Goal: Navigation & Orientation: Find specific page/section

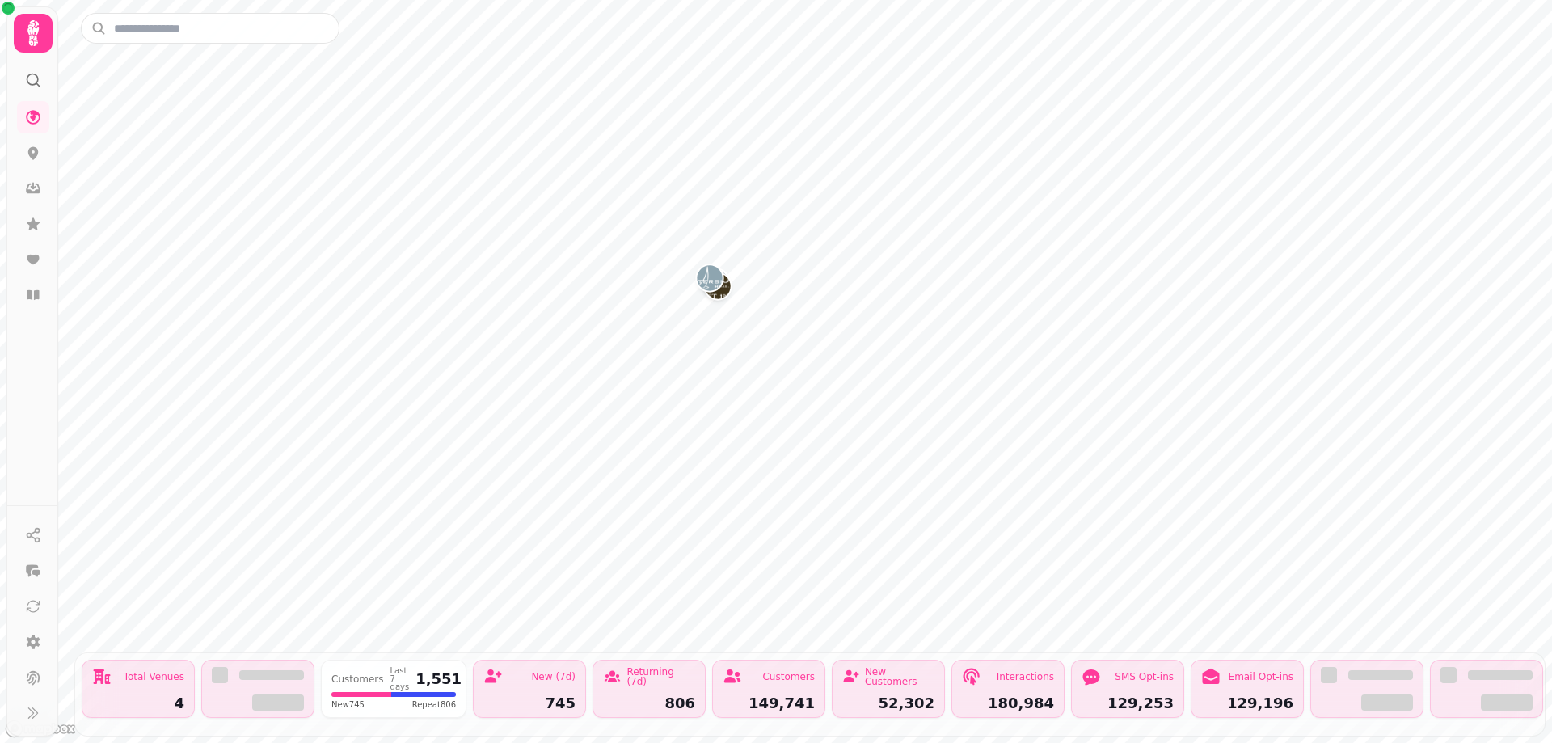
click at [32, 33] on icon at bounding box center [33, 33] width 32 height 32
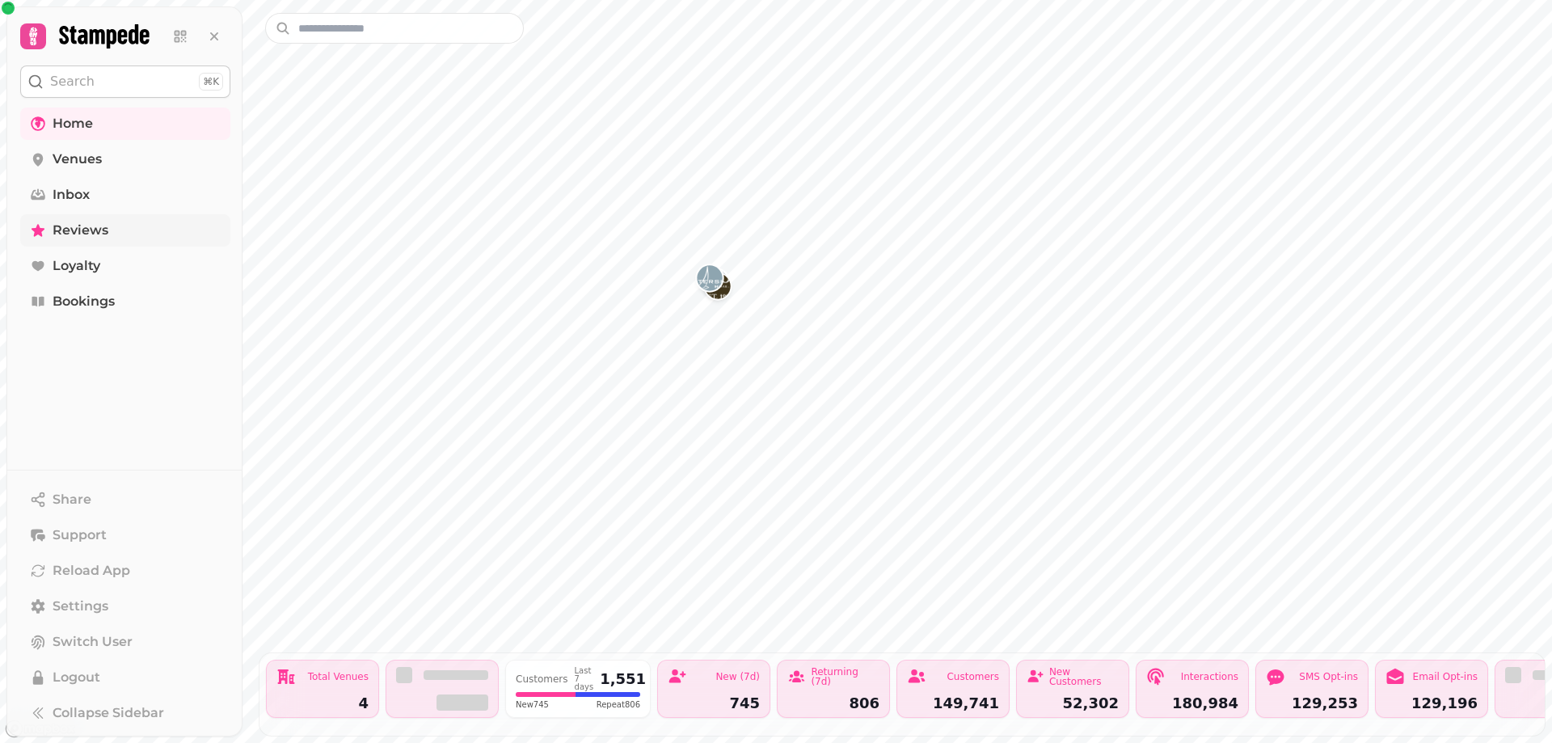
click at [97, 229] on span "Reviews" at bounding box center [81, 230] width 56 height 19
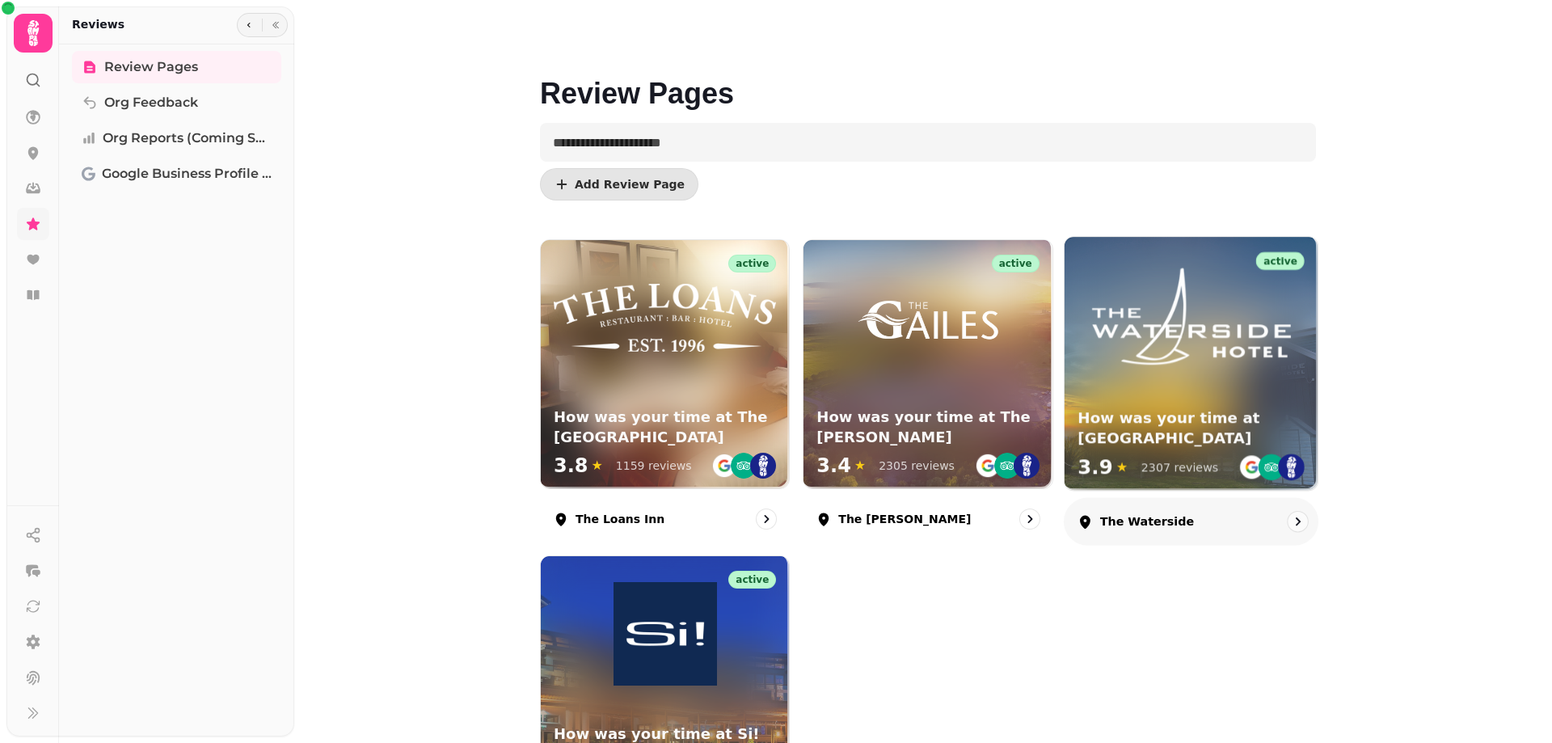
click at [1141, 385] on div "active How was your time at The Waterside 3.9 ★ 2307 reviews" at bounding box center [1191, 363] width 253 height 253
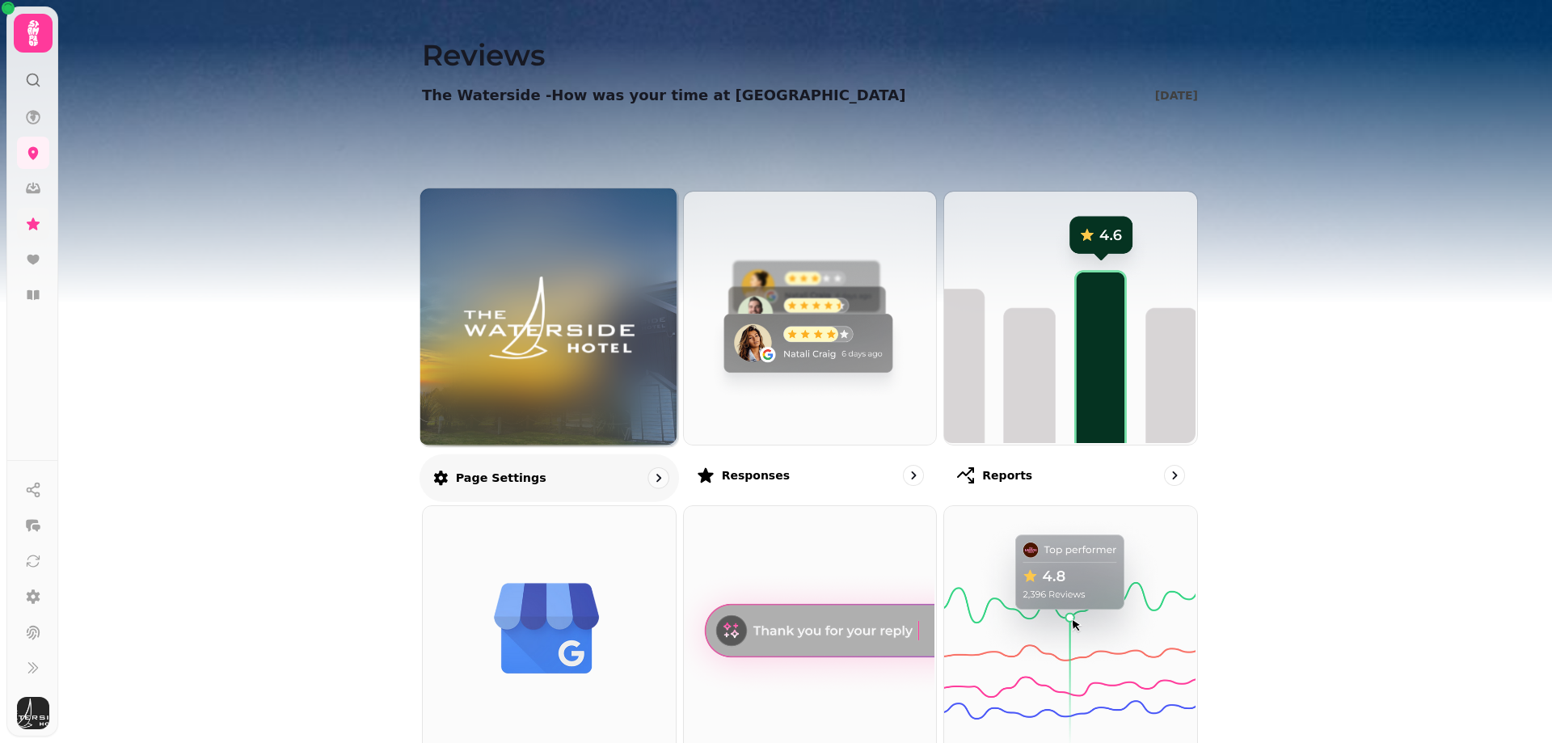
click at [542, 334] on img at bounding box center [549, 317] width 193 height 106
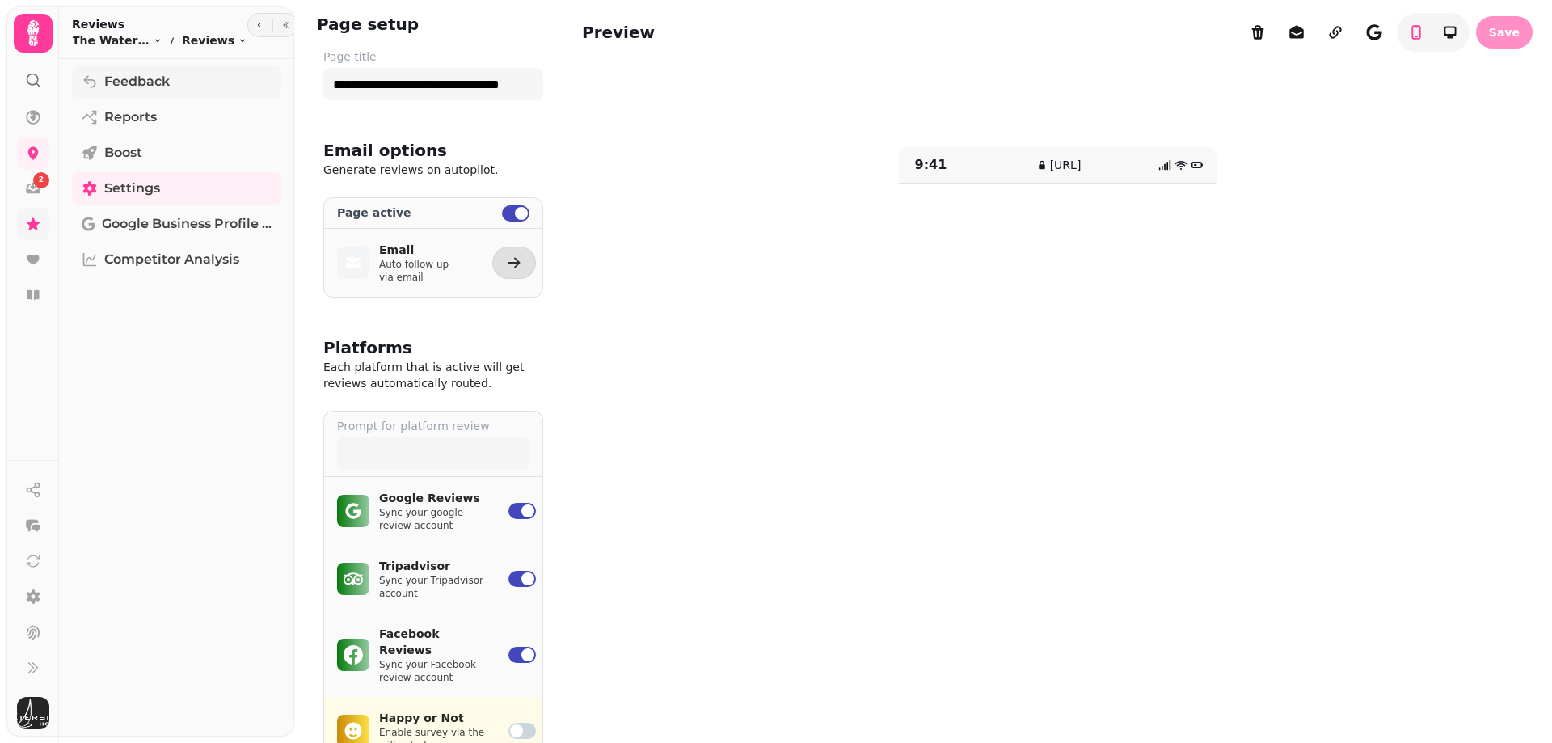
click at [108, 79] on span "Feedback" at bounding box center [136, 81] width 65 height 19
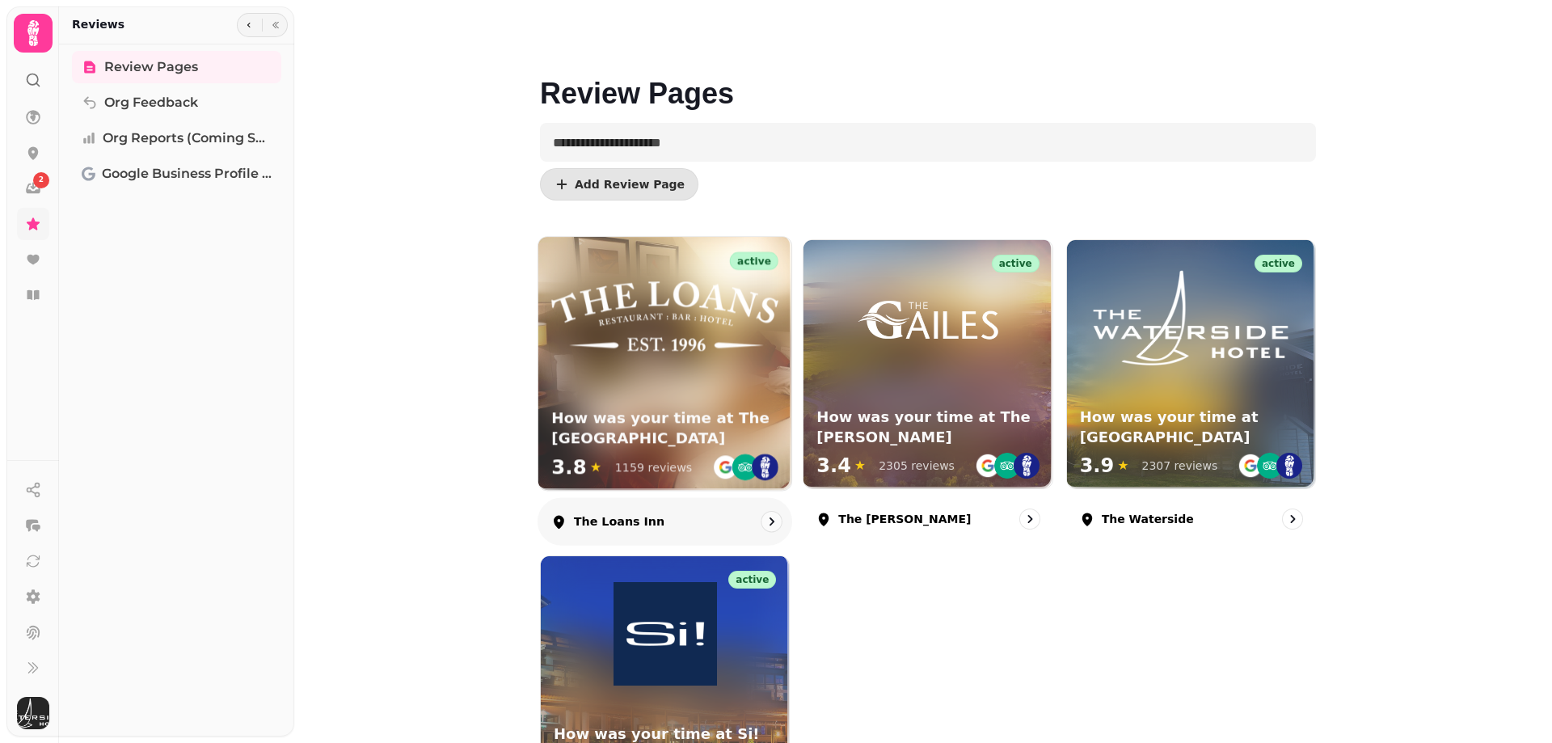
click at [607, 327] on img at bounding box center [664, 316] width 227 height 69
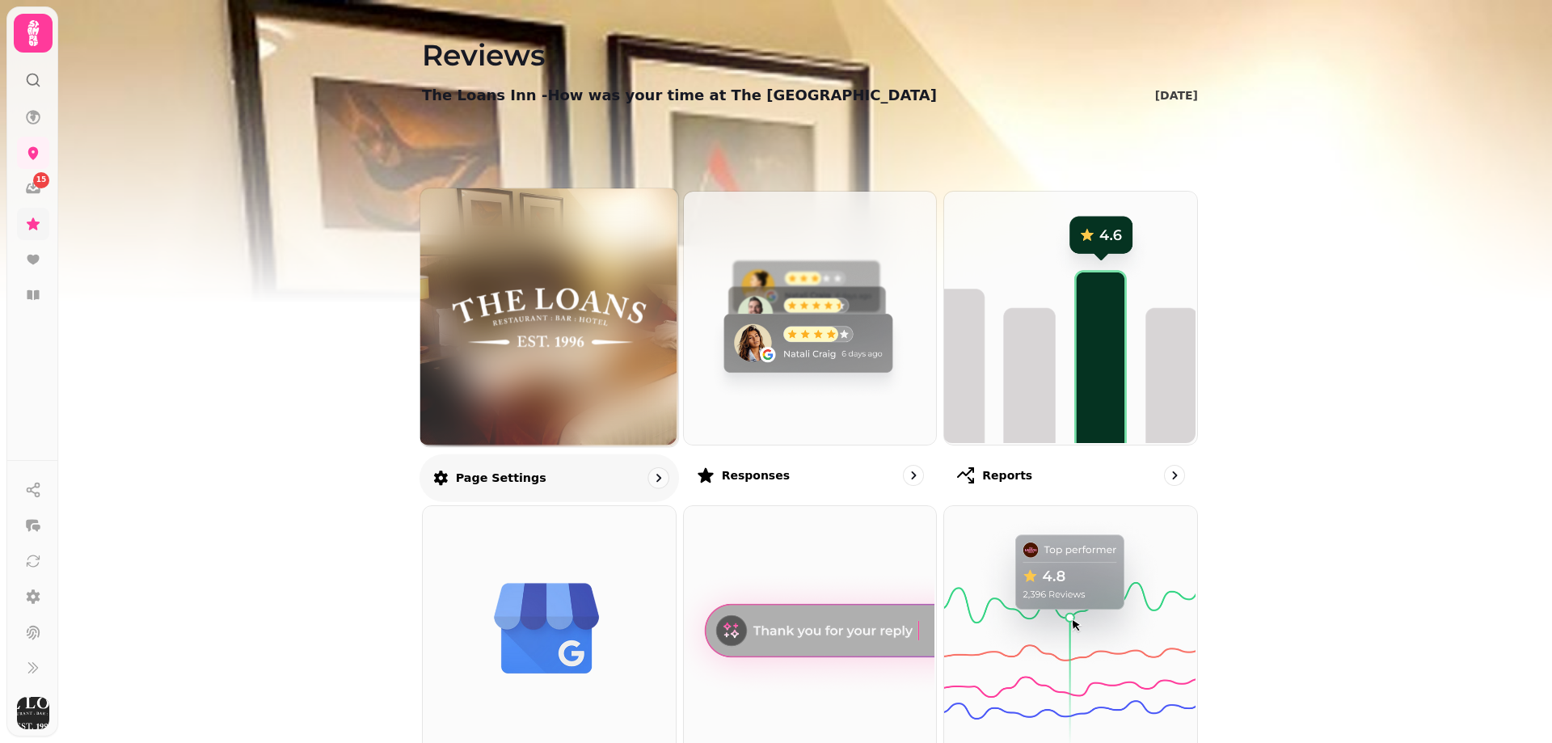
click at [604, 327] on img at bounding box center [549, 317] width 193 height 106
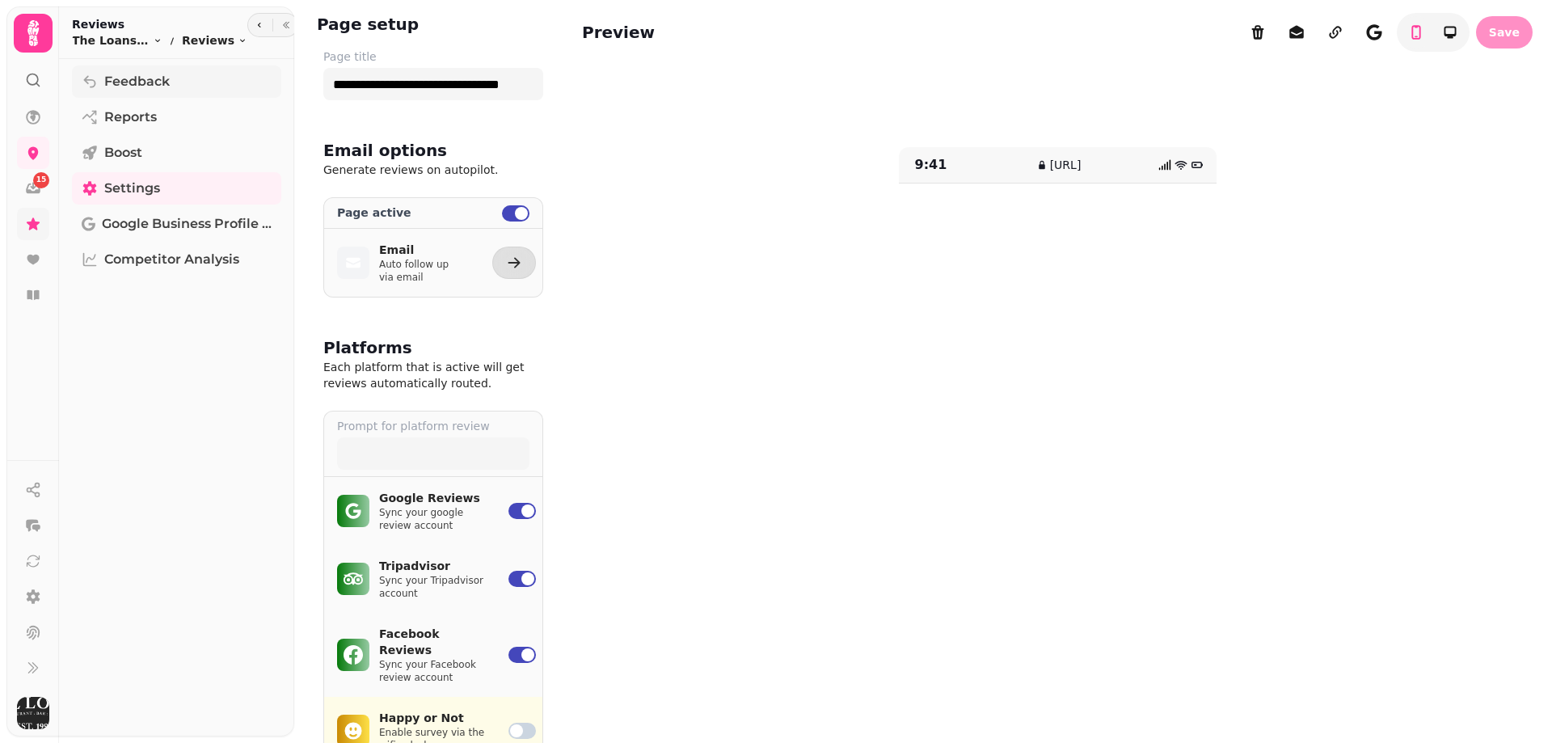
click at [145, 85] on span "Feedback" at bounding box center [136, 81] width 65 height 19
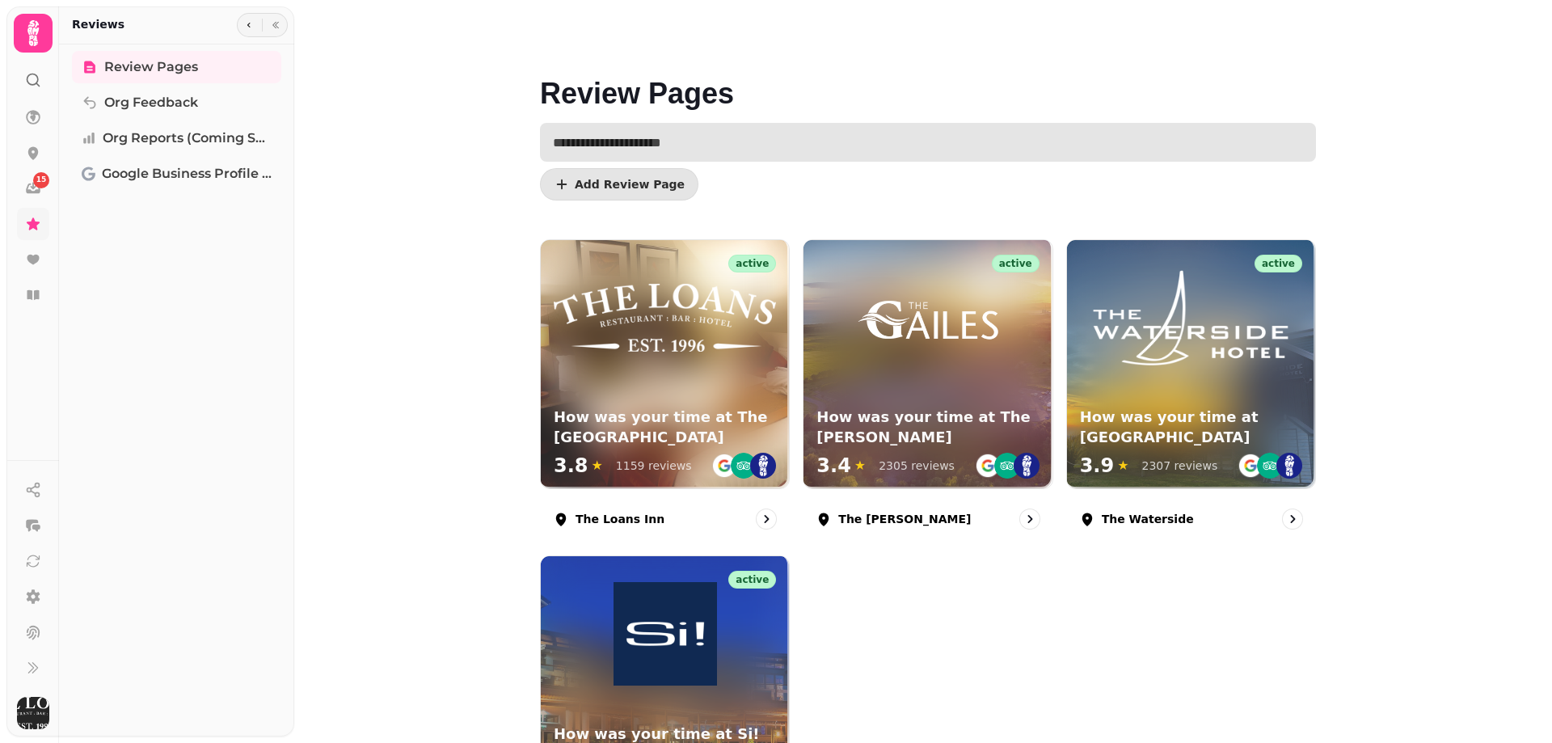
drag, startPoint x: 1484, startPoint y: 3, endPoint x: 1256, endPoint y: 133, distance: 262.5
click at [1256, 133] on input "text" at bounding box center [928, 142] width 776 height 39
